Goal: Information Seeking & Learning: Learn about a topic

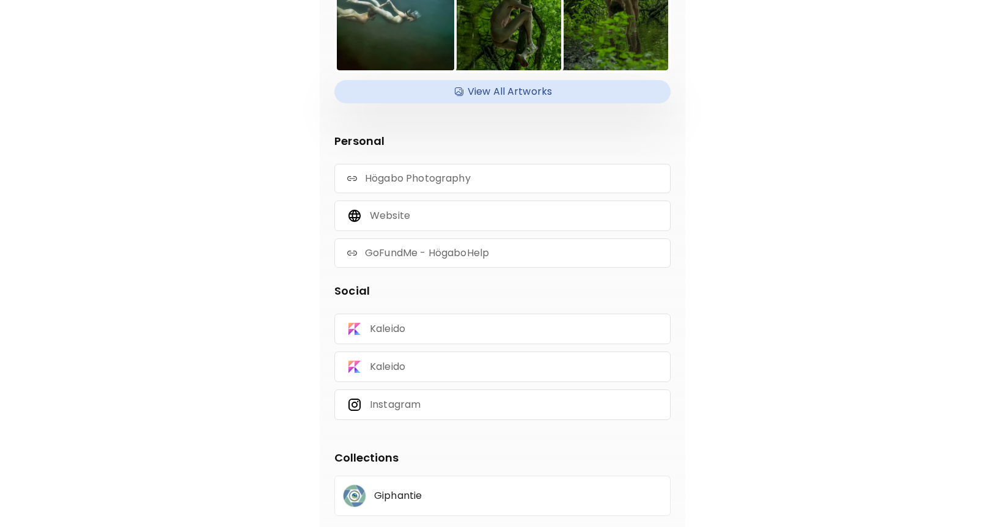
scroll to position [185, 0]
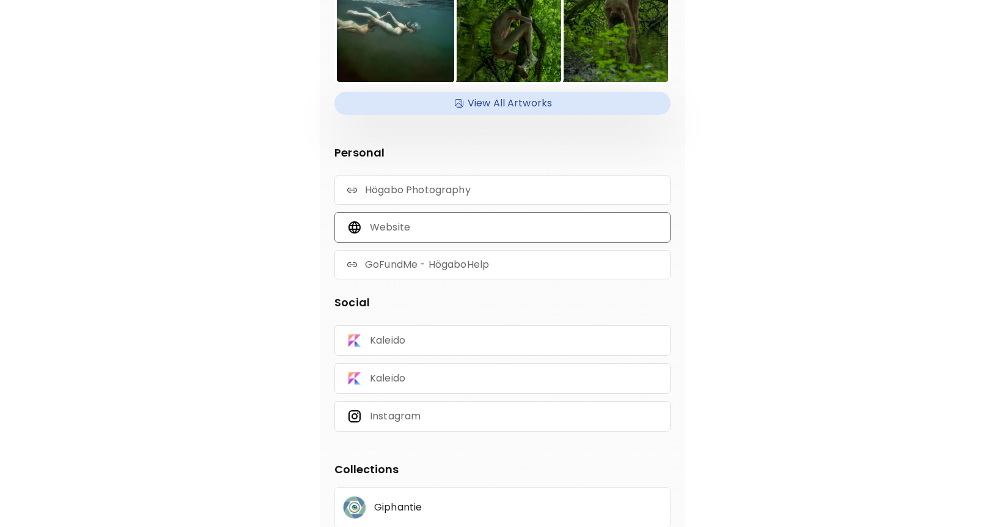
click at [385, 227] on p "Website" at bounding box center [390, 227] width 40 height 13
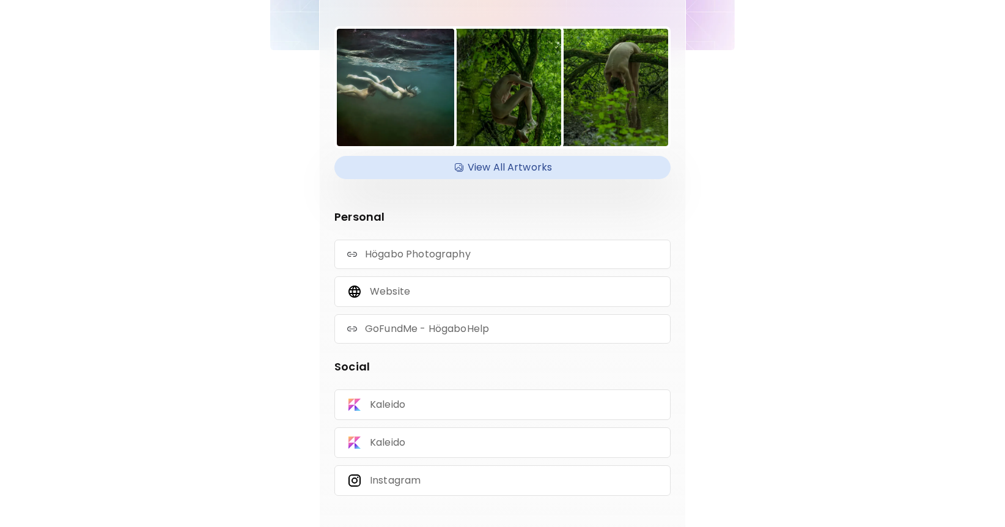
scroll to position [0, 0]
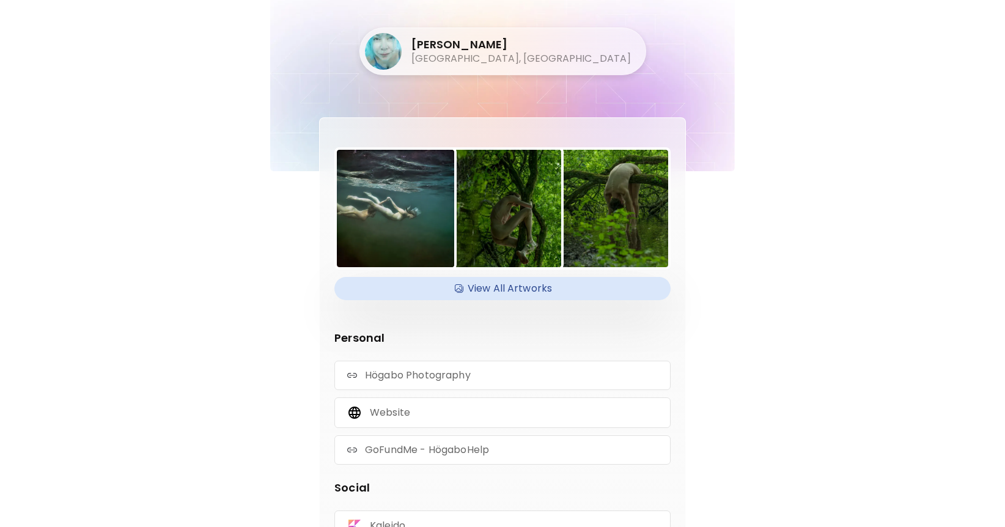
click at [497, 223] on img at bounding box center [502, 208] width 117 height 117
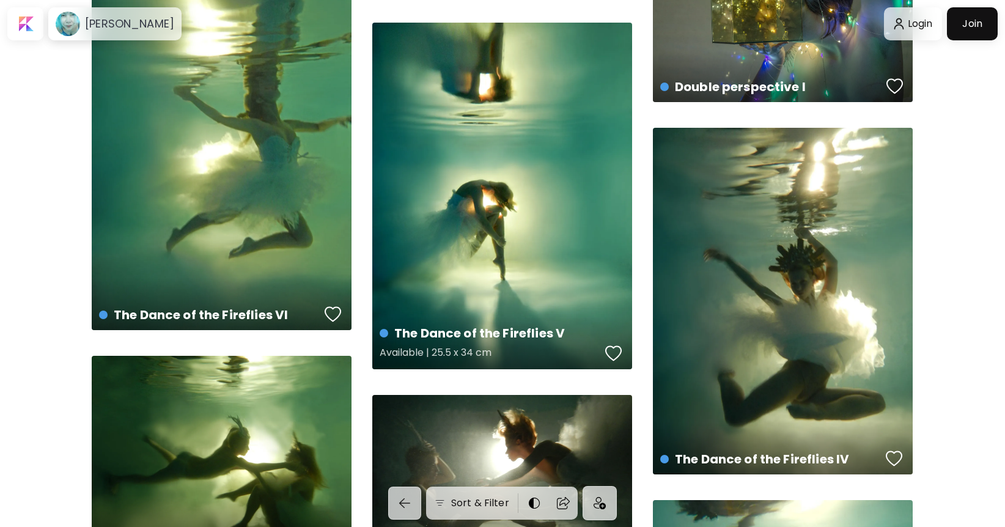
scroll to position [1559, 0]
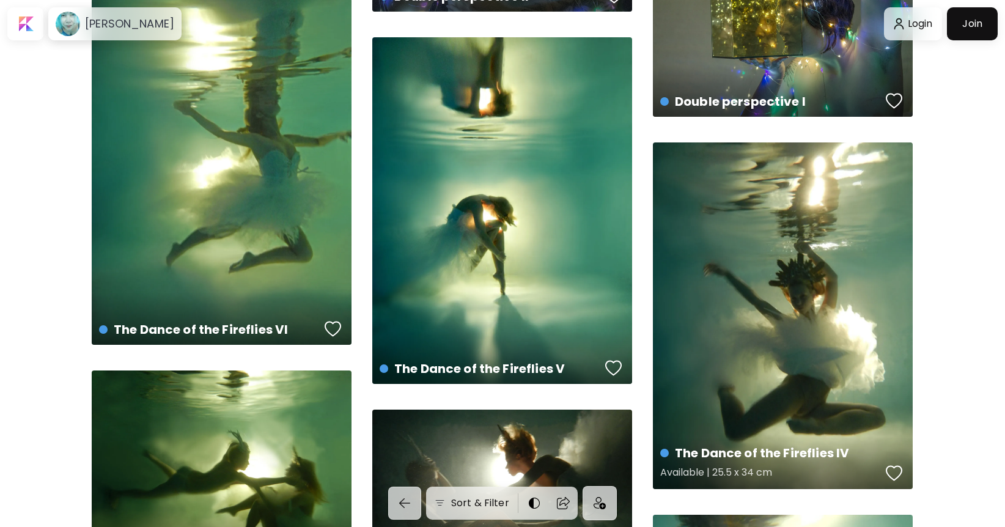
click at [899, 390] on div "The Dance of the Fireflies IV Available | 25.5 x 34 cm" at bounding box center [783, 315] width 260 height 347
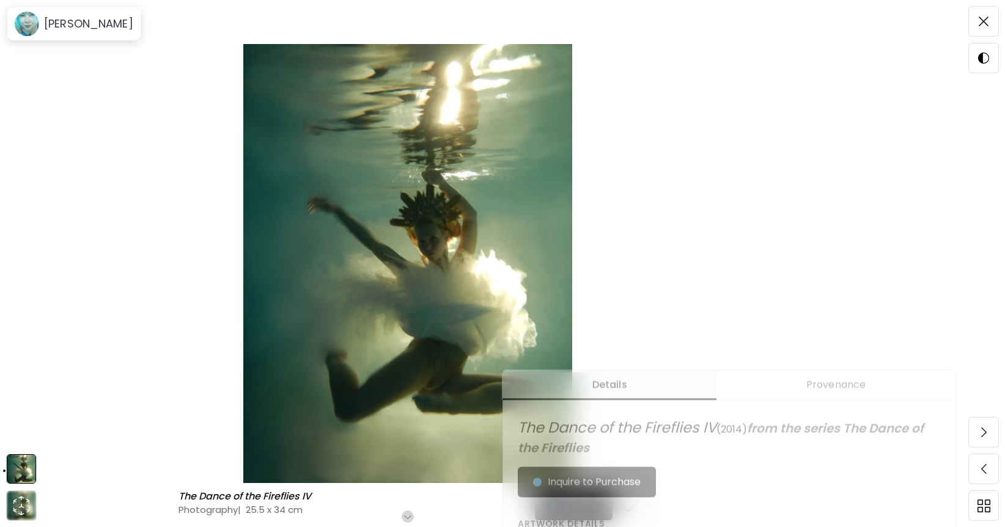
scroll to position [212, 0]
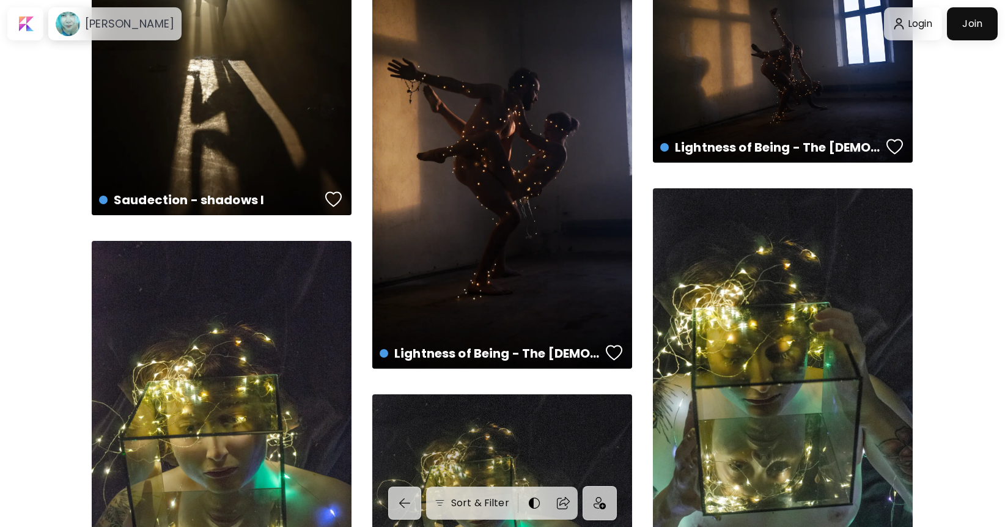
scroll to position [899, 0]
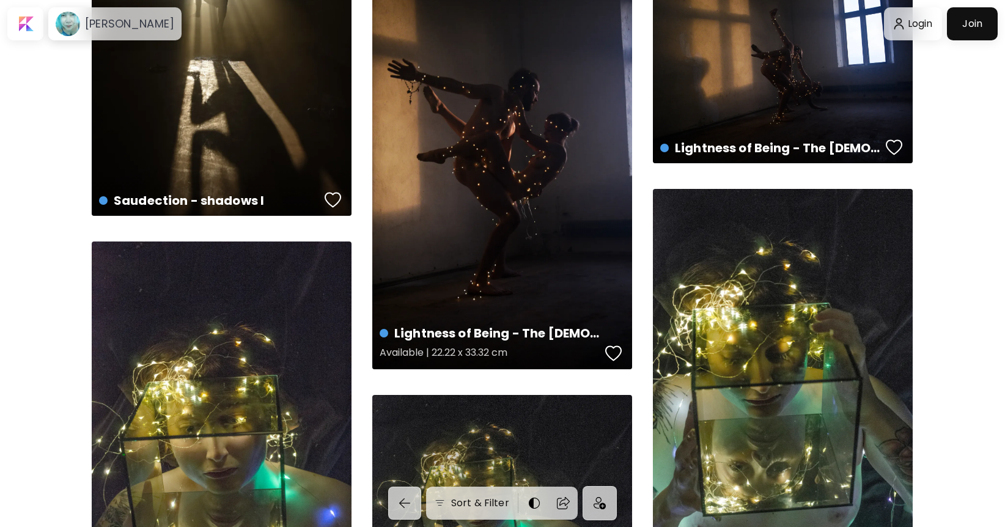
click at [510, 265] on div "Lightness of Being - The [DEMOGRAPHIC_DATA] III Available | 22.22 x 33.32 cm" at bounding box center [502, 174] width 260 height 391
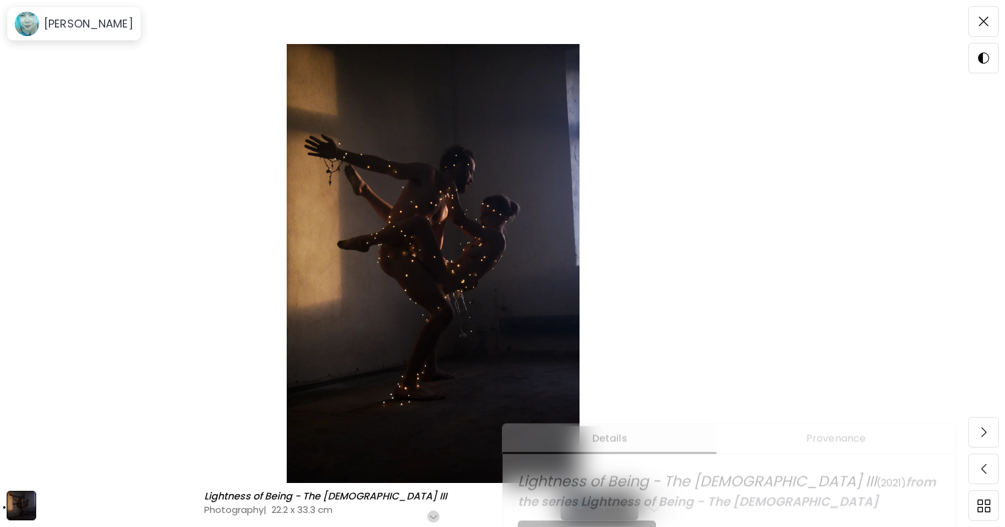
scroll to position [175, 0]
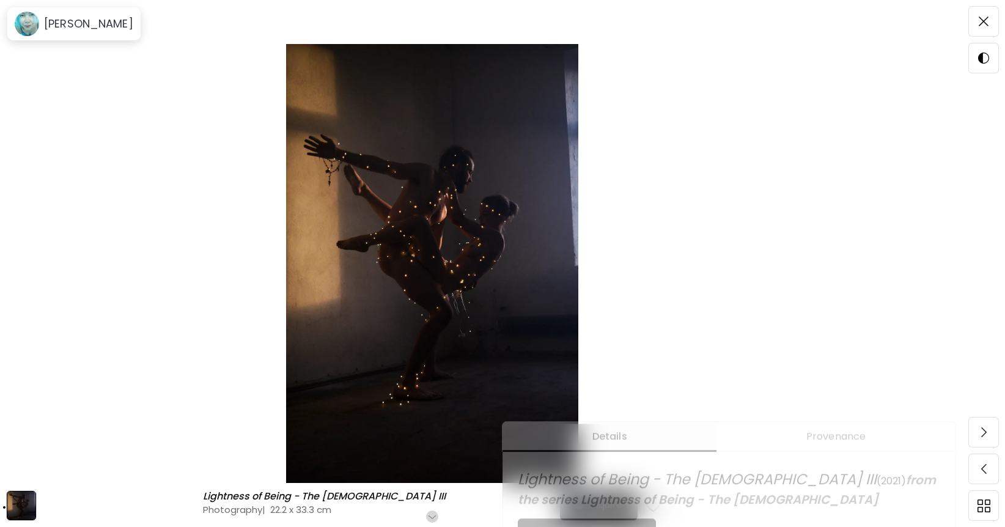
click at [847, 442] on span "Provenance" at bounding box center [836, 436] width 224 height 15
click at [699, 499] on span "from the series Lightness of Being - The [DEMOGRAPHIC_DATA]" at bounding box center [728, 489] width 421 height 37
click at [226, 126] on img at bounding box center [432, 263] width 762 height 439
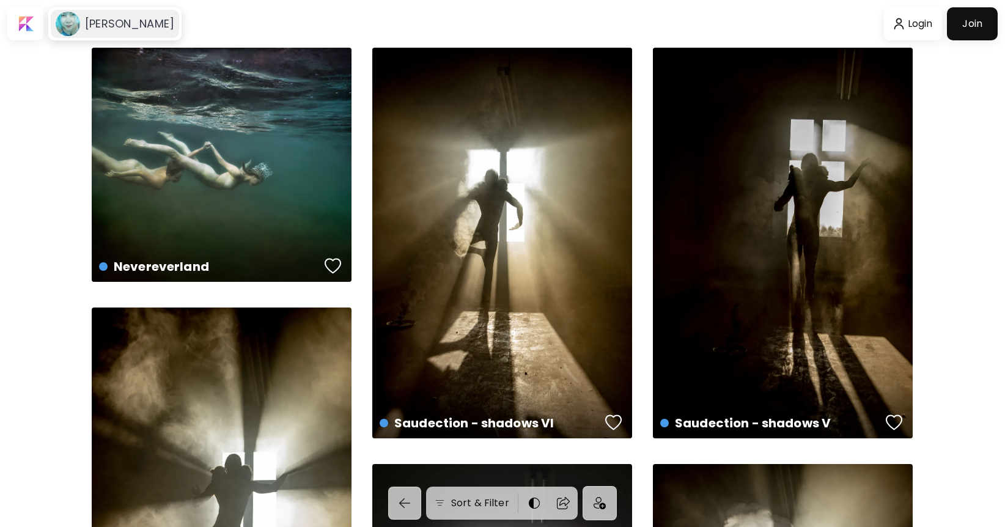
click at [88, 25] on h6 "[PERSON_NAME]" at bounding box center [129, 24] width 89 height 15
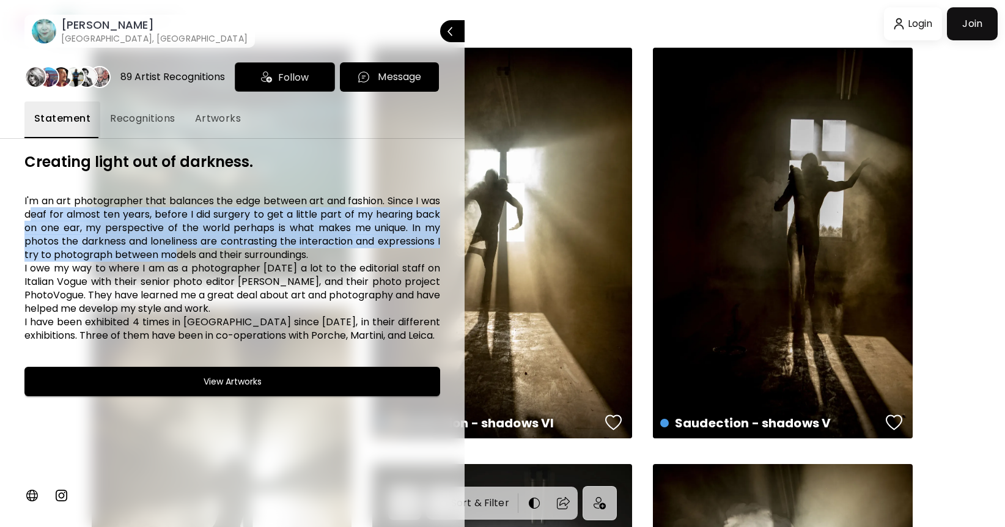
drag, startPoint x: 32, startPoint y: 212, endPoint x: 174, endPoint y: 253, distance: 147.8
click at [174, 253] on h6 "I'm an art photographer that balances the edge between art and fashion. Since I…" at bounding box center [232, 268] width 416 height 148
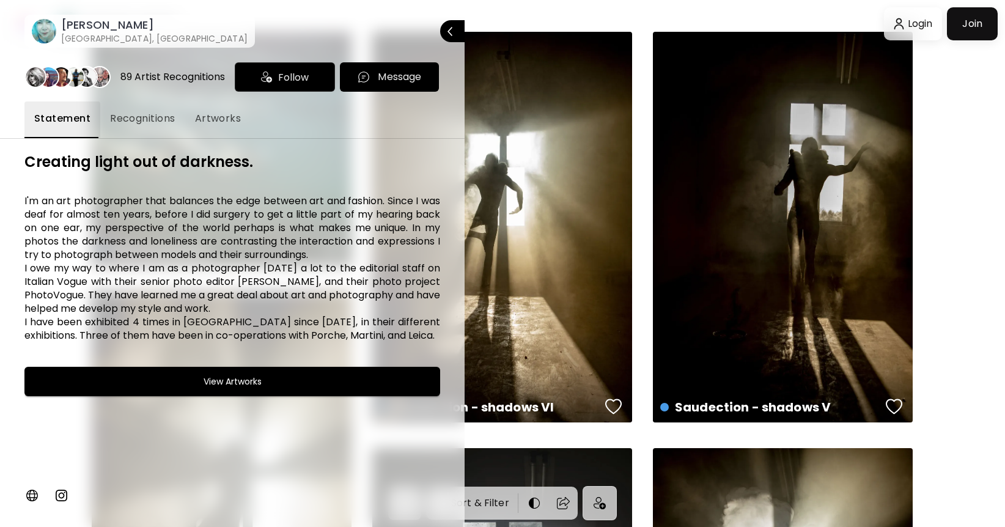
scroll to position [17, 0]
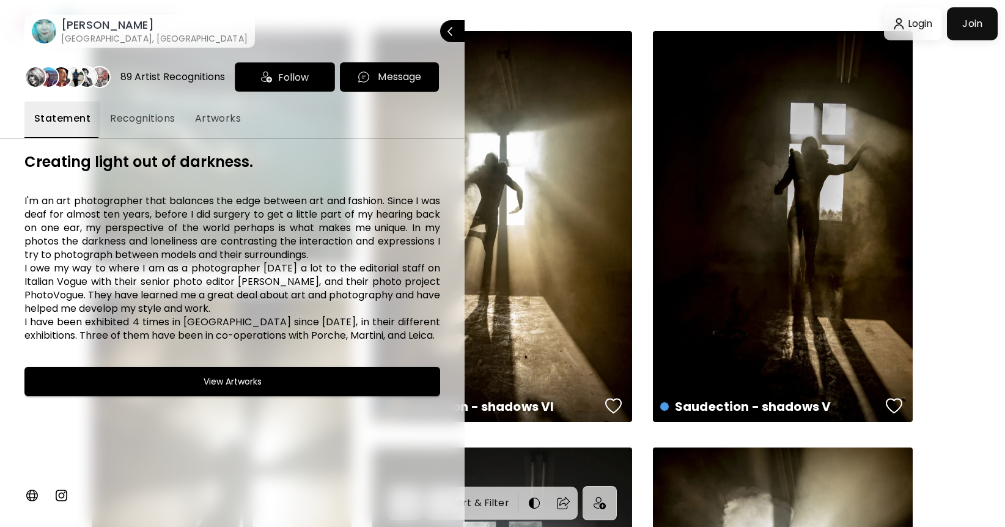
click at [243, 386] on h6 "View Artworks" at bounding box center [233, 381] width 58 height 15
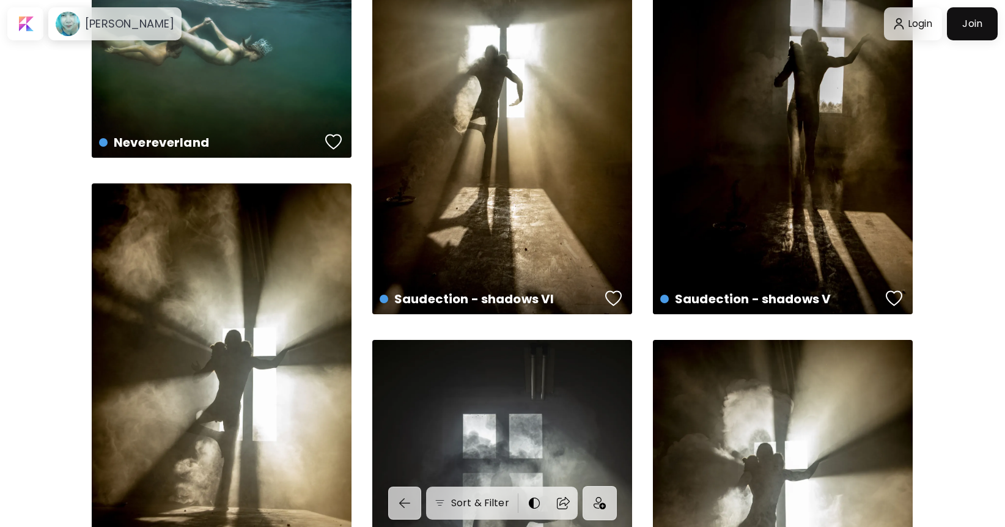
scroll to position [0, 0]
